Goal: Task Accomplishment & Management: Manage account settings

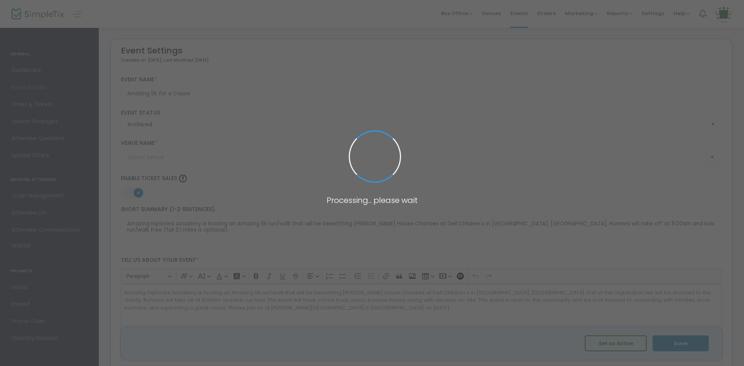
type input "[PERSON_NAME][GEOGRAPHIC_DATA]"
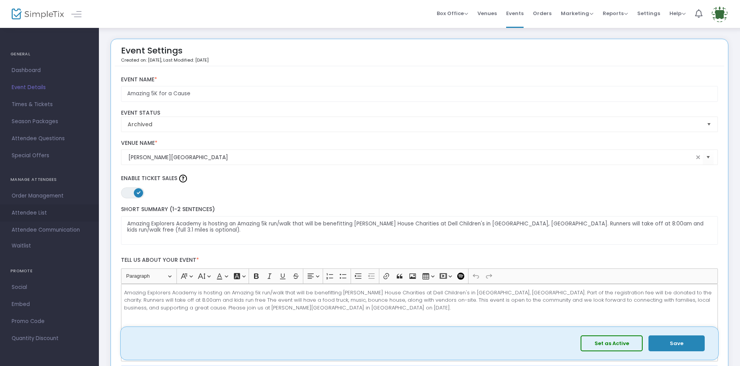
click at [38, 211] on span "Attendee List" at bounding box center [50, 213] width 76 height 10
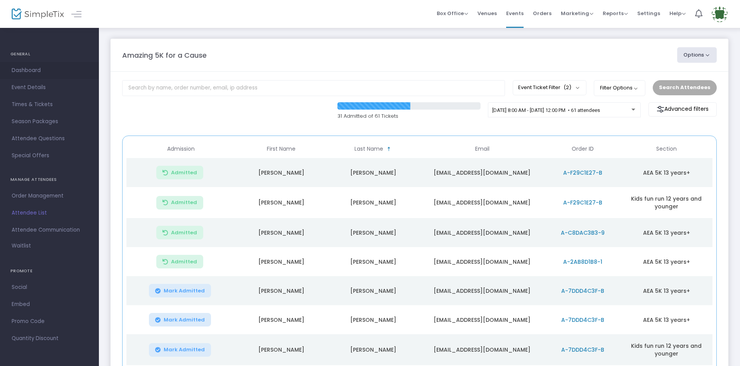
click at [18, 63] on link "Dashboard" at bounding box center [49, 70] width 99 height 17
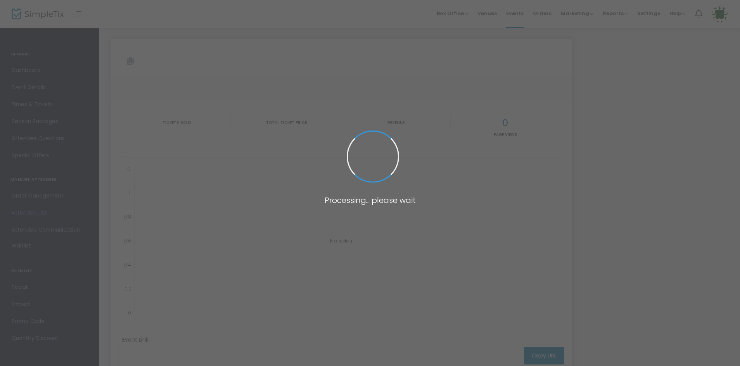
type input "[URL][DOMAIN_NAME]"
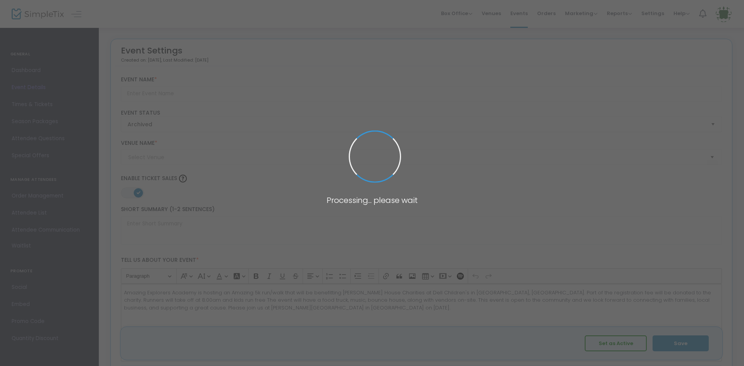
type input "Amazing 5K for a Cause"
type textarea "Amazing Explorers Academy is hosting an Amazing 5k run/walk that will be benefi…"
type input "Register Now"
checkbox input "true"
type input "[PERSON_NAME][GEOGRAPHIC_DATA]"
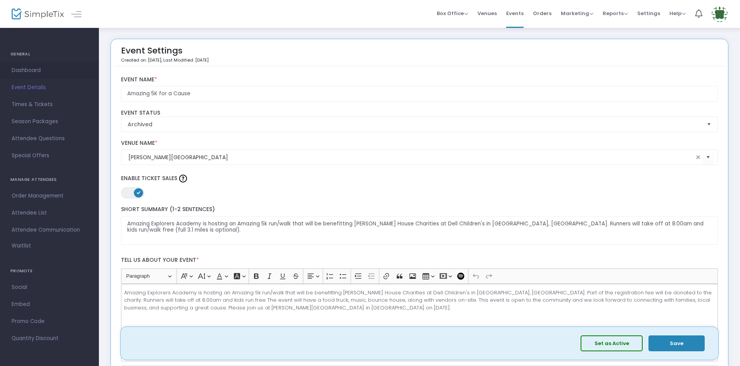
click at [32, 67] on span "Dashboard" at bounding box center [50, 71] width 76 height 10
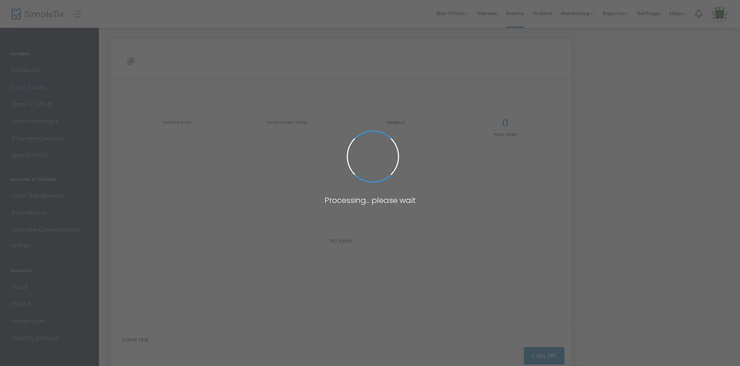
type input "[URL][DOMAIN_NAME]"
